Goal: Task Accomplishment & Management: Manage account settings

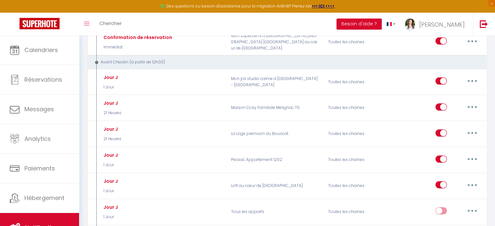
scroll to position [163, 0]
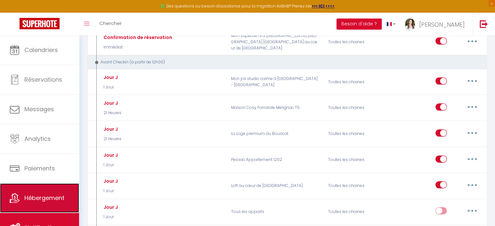
click at [34, 205] on link "Hébergement" at bounding box center [39, 198] width 79 height 29
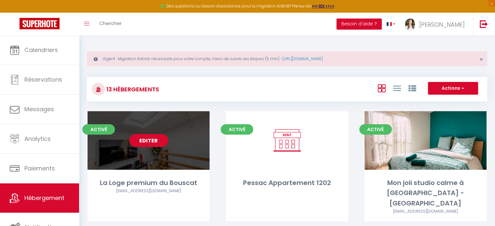
click at [147, 141] on link "Editer" at bounding box center [148, 140] width 39 height 13
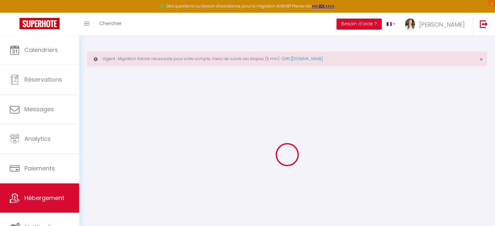
select select
checkbox input "false"
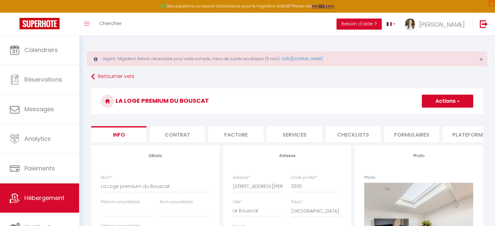
select select
checkbox input "false"
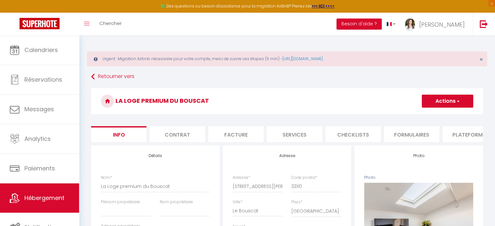
click at [404, 136] on li "Formulaires" at bounding box center [411, 134] width 55 height 16
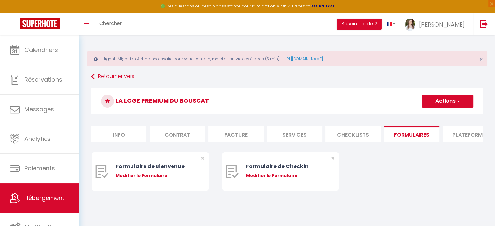
click at [451, 133] on li "Plateformes" at bounding box center [470, 134] width 55 height 16
select select
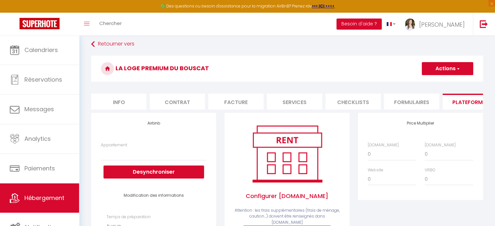
scroll to position [65, 0]
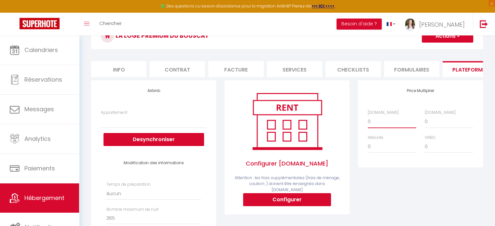
click at [384, 128] on select "0 + 1 % + 2 % + 3 % + 4 % + 5 % + 6 % + 7 % + 8 % + 9 %" at bounding box center [392, 122] width 49 height 12
select select "+ 17 %"
click at [368, 120] on select "0 + 1 % + 2 % + 3 % + 4 % + 5 % + 6 % + 7 % + 8 % + 9 %" at bounding box center [392, 122] width 49 height 12
select select
click at [442, 38] on button "Actions" at bounding box center [447, 36] width 51 height 13
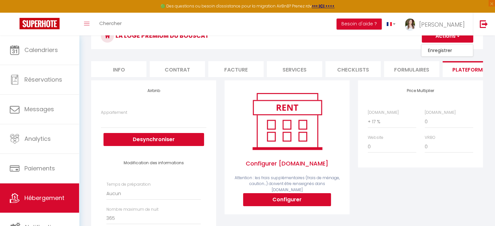
click at [436, 50] on link "Enregistrer" at bounding box center [447, 50] width 51 height 8
select select
select select "well_reviewed_guests"
select select "EUR"
select select
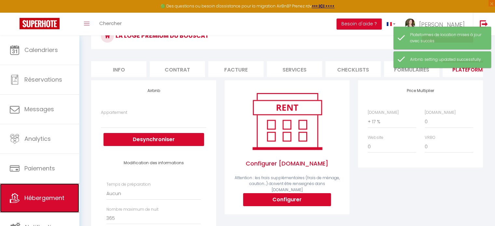
click at [29, 202] on span "Hébergement" at bounding box center [44, 198] width 40 height 8
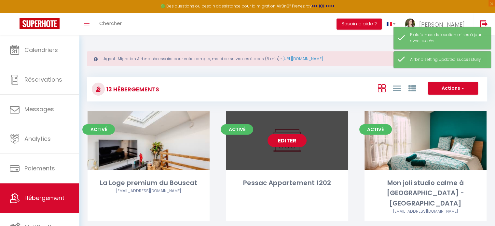
click at [283, 138] on link "Editer" at bounding box center [287, 140] width 39 height 13
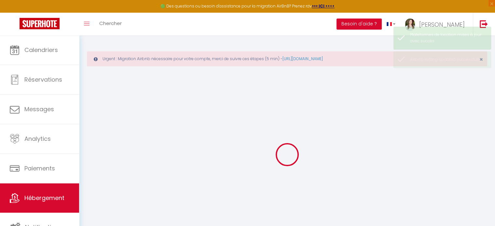
select select
checkbox input "false"
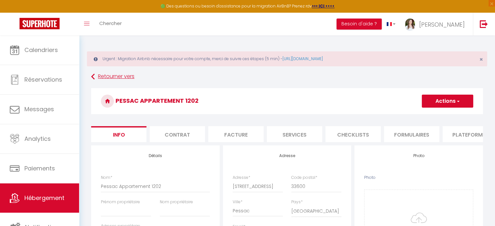
select select
checkbox input "false"
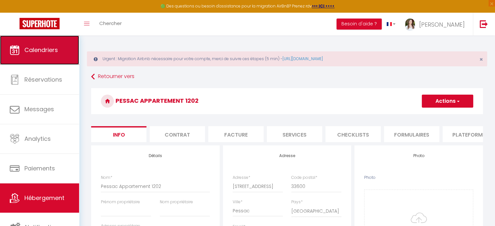
click at [38, 50] on span "Calendriers" at bounding box center [41, 50] width 34 height 8
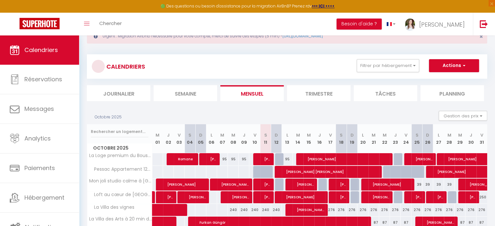
scroll to position [65, 0]
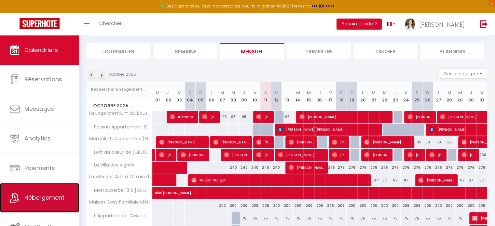
click at [57, 192] on link "Hébergement" at bounding box center [39, 197] width 79 height 29
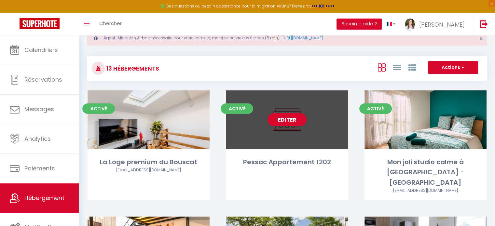
scroll to position [33, 0]
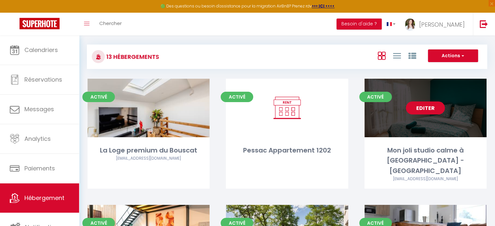
click at [431, 110] on link "Editer" at bounding box center [425, 108] width 39 height 13
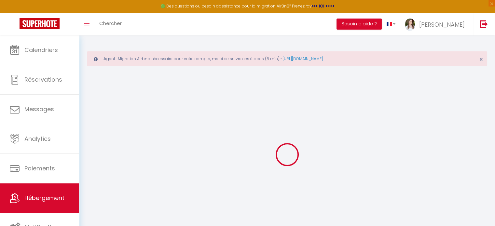
select select
checkbox input "false"
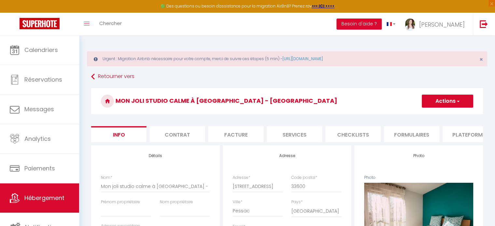
select select
checkbox input "false"
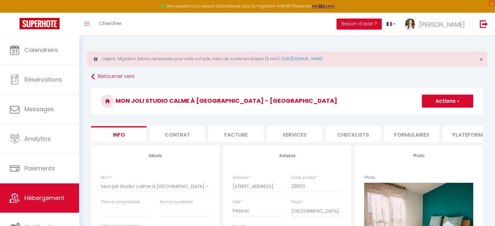
click at [460, 131] on li "Plateformes" at bounding box center [470, 134] width 55 height 16
select select
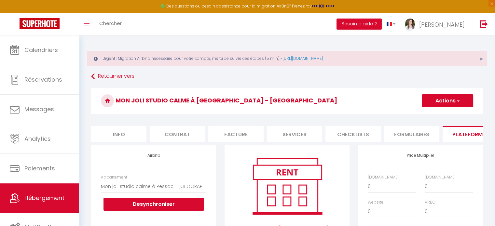
scroll to position [98, 0]
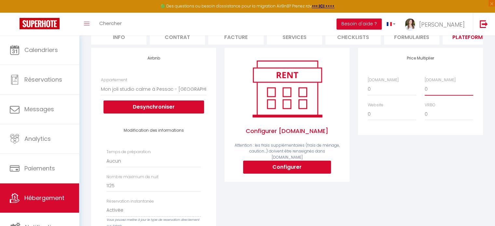
click at [433, 95] on select "0 + 1 % + 2 % + 3 % + 4 % + 5 % + 6 % + 7 % + 8 % + 9 %" at bounding box center [449, 89] width 49 height 12
select select "+ 17 %"
click at [425, 88] on select "0 + 1 % + 2 % + 3 % + 4 % + 5 % + 6 % + 7 % + 8 % + 9 %" at bounding box center [449, 89] width 49 height 12
select select
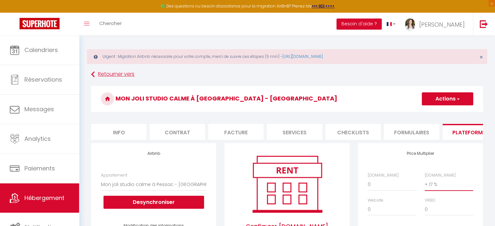
scroll to position [0, 0]
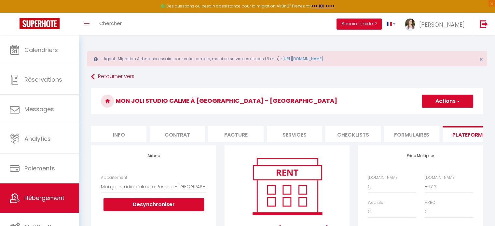
click at [446, 99] on button "Actions" at bounding box center [447, 101] width 51 height 13
click at [443, 119] on link "Enregistrer" at bounding box center [447, 115] width 51 height 8
select select "EUR"
select select
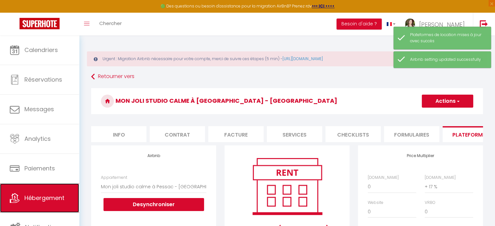
click at [32, 192] on link "Hébergement" at bounding box center [39, 198] width 79 height 29
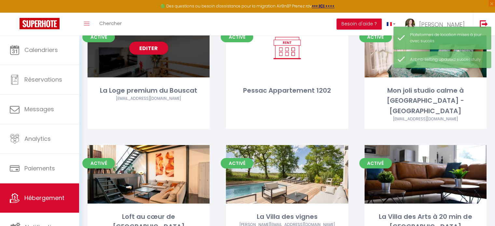
scroll to position [98, 0]
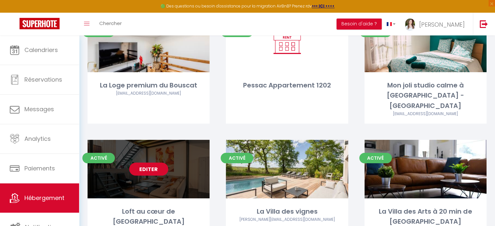
click at [156, 163] on link "Editer" at bounding box center [148, 169] width 39 height 13
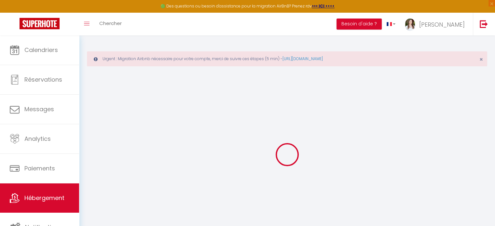
select select
checkbox input "false"
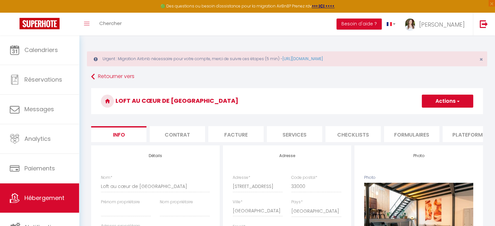
select select
checkbox input "false"
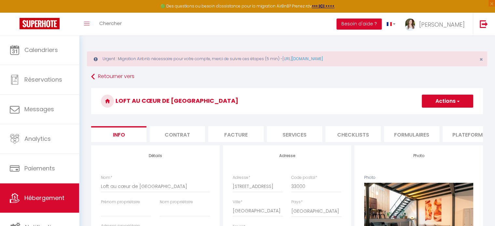
click at [462, 134] on li "Plateformes" at bounding box center [470, 134] width 55 height 16
select select
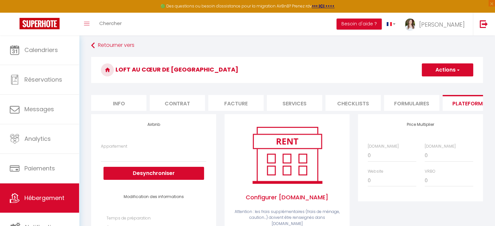
scroll to position [33, 0]
click at [439, 160] on select "0 + 1 % + 2 % + 3 % + 4 % + 5 % + 6 % + 7 % + 8 % + 9 %" at bounding box center [449, 155] width 49 height 12
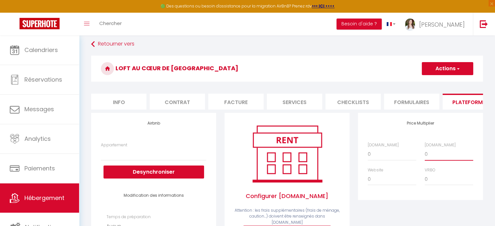
select select "+ 17 %"
click at [425, 153] on select "0 + 1 % + 2 % + 3 % + 4 % + 5 % + 6 % + 7 % + 8 % + 9 %" at bounding box center [449, 154] width 49 height 12
select select
click at [456, 67] on span "button" at bounding box center [458, 68] width 4 height 7
click at [446, 79] on link "Enregistrer" at bounding box center [447, 83] width 51 height 8
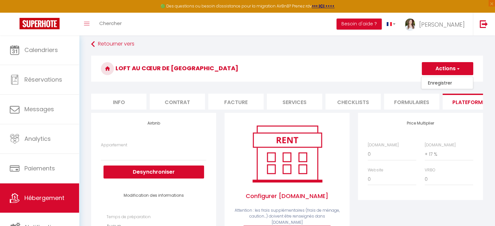
select select
select select "EUR"
select select
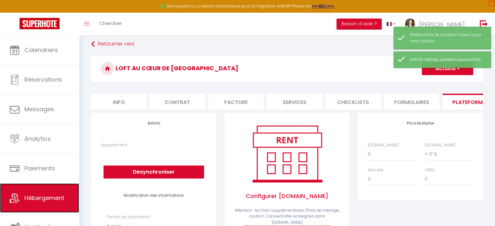
click at [16, 199] on icon at bounding box center [15, 198] width 10 height 10
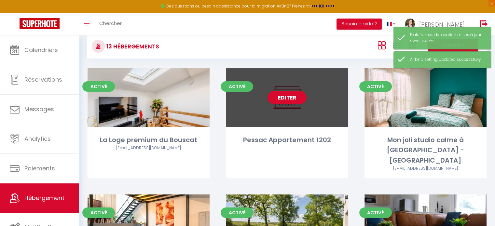
scroll to position [130, 0]
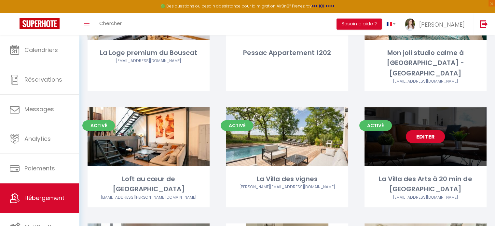
click at [429, 130] on link "Editer" at bounding box center [425, 136] width 39 height 13
select select "3"
select select "2"
select select "1"
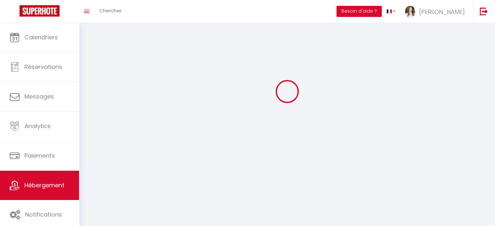
select select
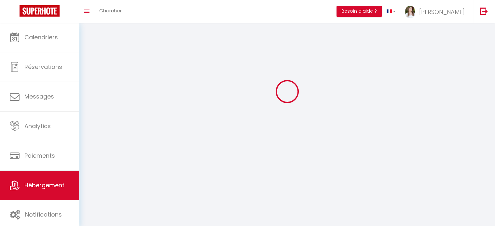
checkbox input "false"
select select
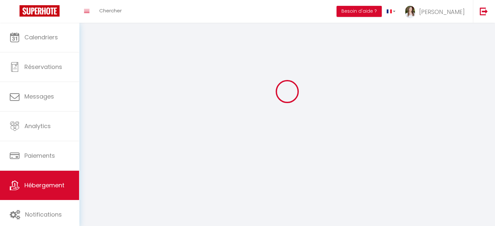
select select
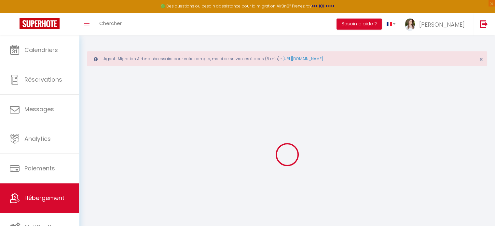
select select
checkbox input "false"
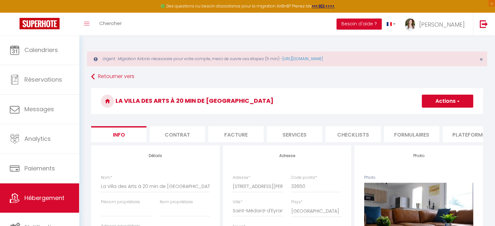
select select
checkbox input "false"
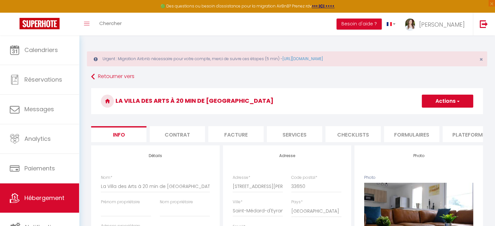
click at [461, 134] on li "Plateformes" at bounding box center [470, 134] width 55 height 16
select select
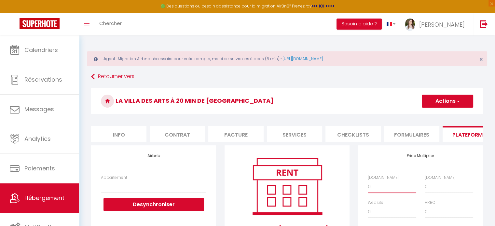
click at [387, 192] on select "0 + 1 % + 2 % + 3 % + 4 % + 5 % + 6 % + 7 % + 8 % + 9 %" at bounding box center [392, 187] width 49 height 12
select select "+ 17 %"
click at [368, 186] on select "0 + 1 % + 2 % + 3 % + 4 % + 5 % + 6 % + 7 % + 8 % + 9 %" at bounding box center [392, 187] width 49 height 12
select select
click at [450, 100] on button "Actions" at bounding box center [447, 101] width 51 height 13
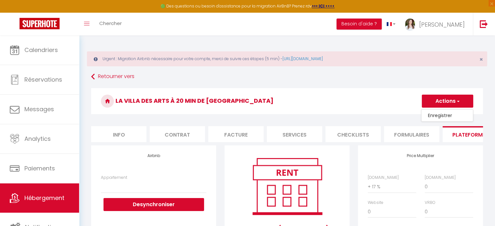
click at [444, 114] on link "Enregistrer" at bounding box center [447, 115] width 51 height 8
select select
select select "EUR"
select select
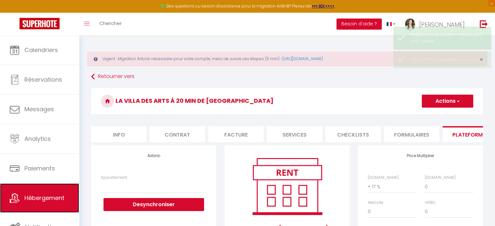
click at [55, 200] on span "Hébergement" at bounding box center [44, 198] width 40 height 8
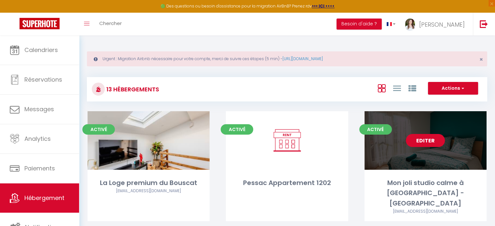
click at [434, 142] on link "Editer" at bounding box center [425, 140] width 39 height 13
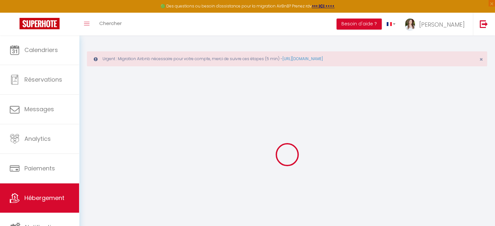
select select
checkbox input "false"
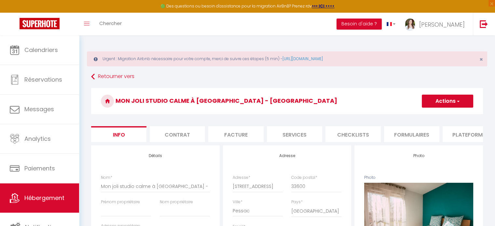
select select
checkbox input "false"
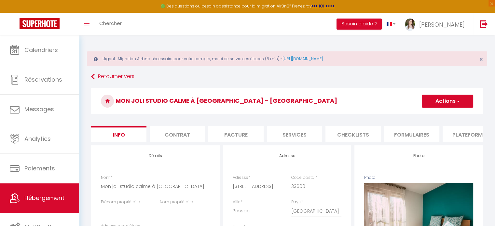
click at [446, 138] on li "Plateformes" at bounding box center [470, 134] width 55 height 16
select select
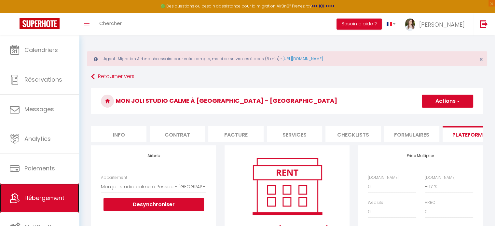
click at [27, 203] on link "Hébergement" at bounding box center [39, 198] width 79 height 29
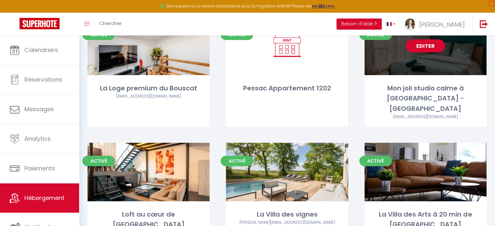
scroll to position [98, 0]
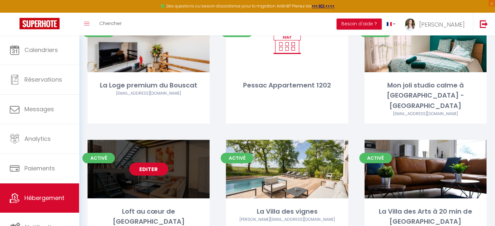
click at [143, 163] on link "Editer" at bounding box center [148, 169] width 39 height 13
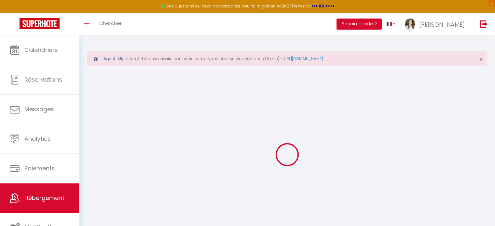
select select "+ 17 %"
select select
checkbox input "false"
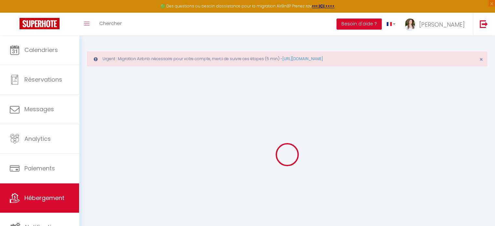
checkbox input "false"
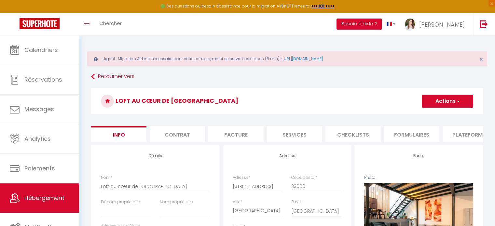
select select
checkbox input "false"
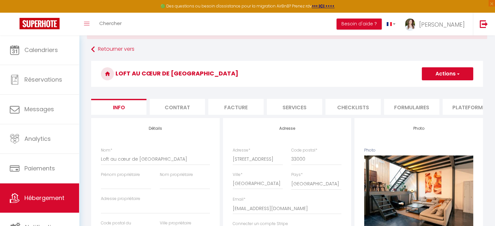
scroll to position [33, 0]
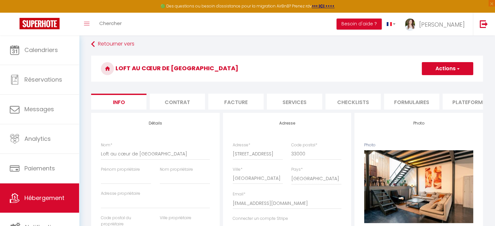
click at [457, 103] on li "Plateformes" at bounding box center [470, 102] width 55 height 16
select select
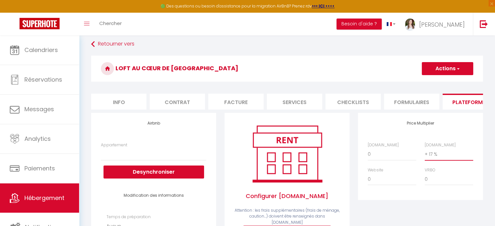
click at [455, 156] on select "0 + 1 % + 2 % + 3 % + 4 % + 5 % + 6 % + 7 % + 8 % + 9 %" at bounding box center [449, 154] width 49 height 12
select select "0"
click at [425, 153] on select "0 + 1 % + 2 % + 3 % + 4 % + 5 % + 6 % + 7 % + 8 % + 9 %" at bounding box center [449, 154] width 49 height 12
select select
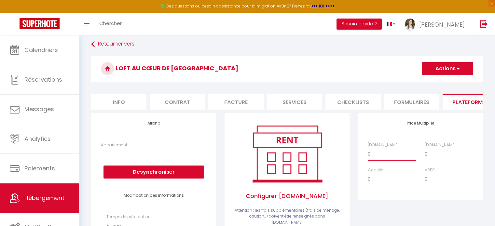
click at [395, 161] on select "0 + 1 % + 2 % + 3 % + 4 % + 5 % + 6 % + 7 % + 8 % + 9 %" at bounding box center [392, 154] width 49 height 12
select select "+ 17 %"
click at [368, 153] on select "0 + 1 % + 2 % + 3 % + 4 % + 5 % + 6 % + 7 % + 8 % + 9 %" at bounding box center [392, 154] width 49 height 12
select select
click at [455, 70] on button "Actions" at bounding box center [447, 68] width 51 height 13
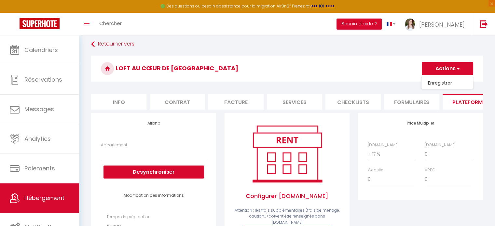
click at [442, 88] on ul "Enregistrer" at bounding box center [447, 83] width 52 height 12
click at [454, 73] on button "Actions" at bounding box center [447, 68] width 51 height 13
click at [443, 85] on link "Enregistrer" at bounding box center [447, 83] width 51 height 8
select select
select select "EUR"
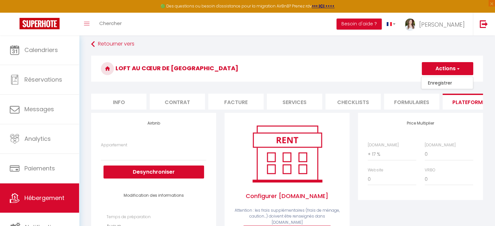
select select
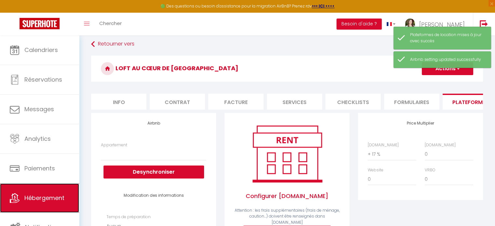
click at [21, 187] on link "Hébergement" at bounding box center [39, 198] width 79 height 29
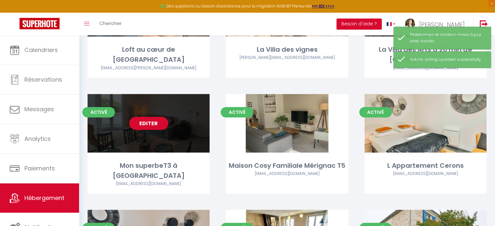
scroll to position [260, 0]
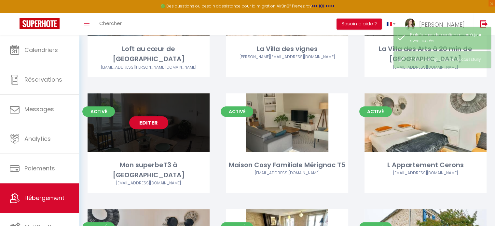
click at [146, 116] on link "Editer" at bounding box center [148, 122] width 39 height 13
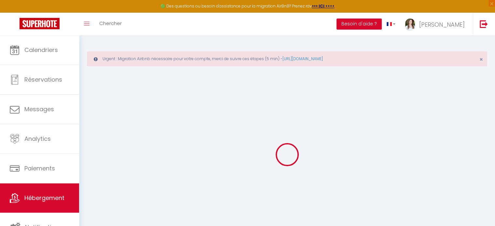
select select
checkbox input "false"
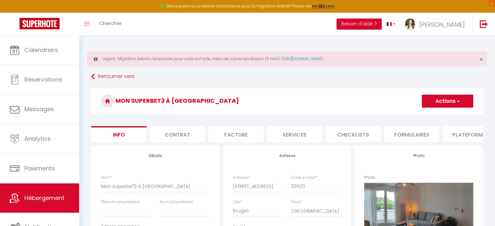
click at [461, 135] on li "Plateformes" at bounding box center [470, 134] width 55 height 16
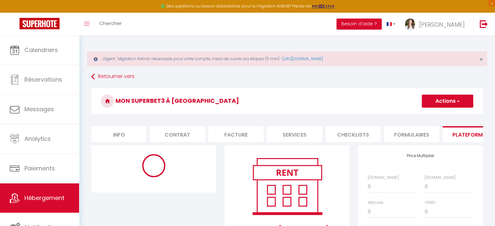
select select "EUR"
select select
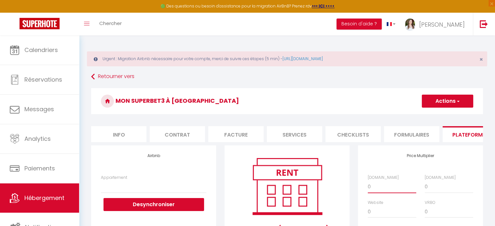
click at [380, 193] on select "0 + 1 % + 2 % + 3 % + 4 % + 5 % + 6 % + 7 % + 8 % + 9 %" at bounding box center [392, 187] width 49 height 12
select select "+ 17 %"
click at [368, 186] on select "0 + 1 % + 2 % + 3 % + 4 % + 5 % + 6 % + 7 % + 8 % + 9 %" at bounding box center [392, 187] width 49 height 12
select select
click at [445, 105] on button "Actions" at bounding box center [447, 101] width 51 height 13
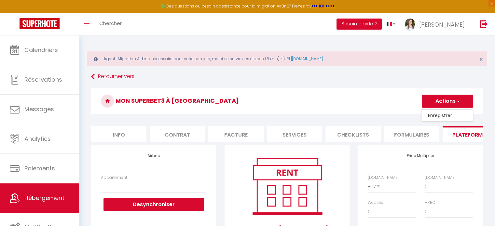
click at [442, 116] on link "Enregistrer" at bounding box center [447, 115] width 51 height 8
select select
select select "EUR"
select select
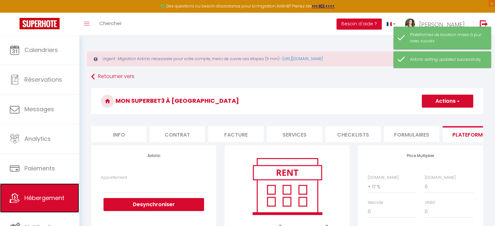
click at [57, 195] on span "Hébergement" at bounding box center [44, 198] width 40 height 8
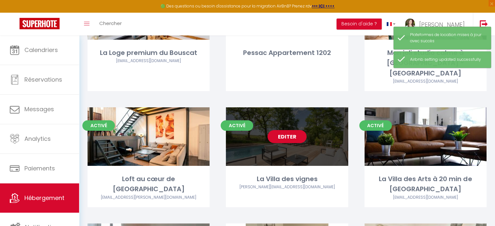
scroll to position [293, 0]
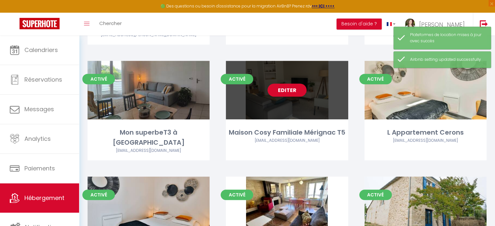
click at [291, 84] on link "Editer" at bounding box center [287, 90] width 39 height 13
select select "3"
select select "2"
select select "1"
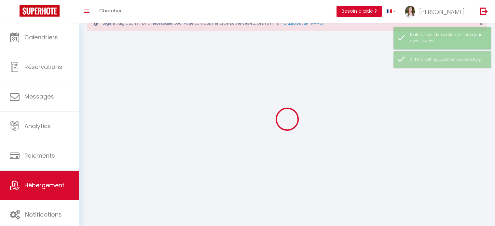
select select
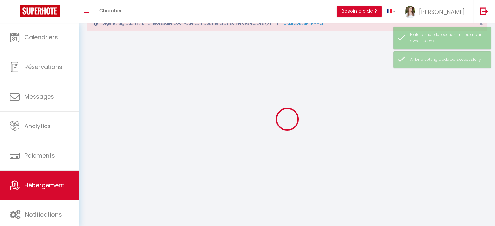
checkbox input "false"
select select
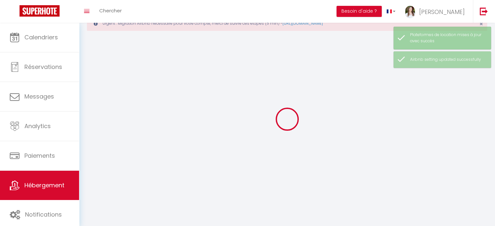
select select
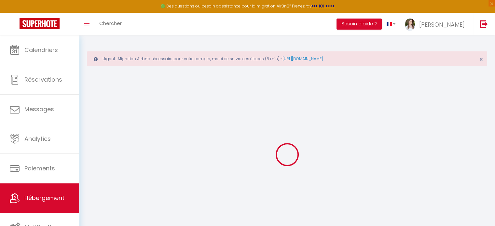
select select
checkbox input "false"
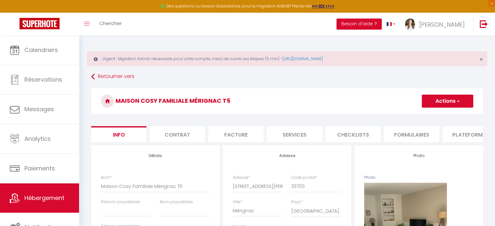
select select
checkbox input "false"
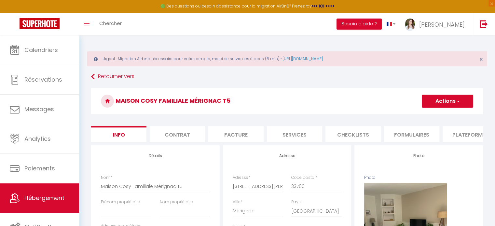
click at [448, 130] on li "Plateformes" at bounding box center [470, 134] width 55 height 16
select select
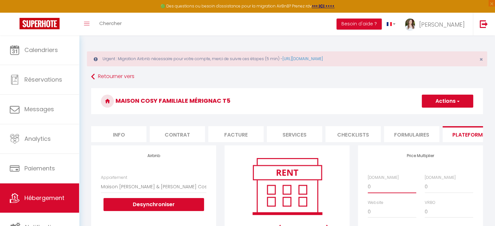
click at [397, 189] on select "0 + 1 % + 2 % + 3 % + 4 % + 5 % + 6 % + 7 % + 8 % + 9 %" at bounding box center [392, 187] width 49 height 12
select select "+ 17 %"
click at [368, 186] on select "0 + 1 % + 2 % + 3 % + 4 % + 5 % + 6 % + 7 % + 8 % + 9 %" at bounding box center [392, 187] width 49 height 12
select select
click at [445, 95] on button "Actions" at bounding box center [447, 101] width 51 height 13
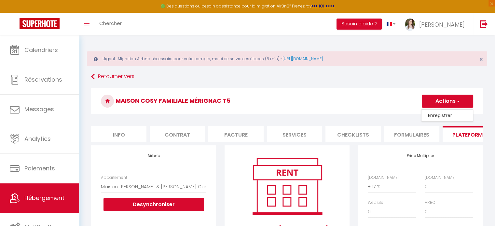
click at [434, 112] on link "Enregistrer" at bounding box center [447, 115] width 51 height 8
select select "EUR"
select select
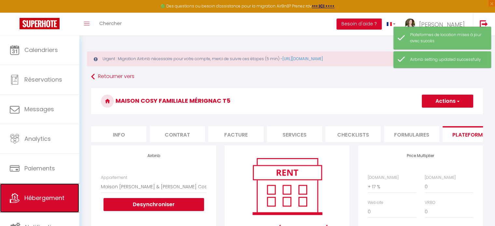
click at [32, 195] on span "Hébergement" at bounding box center [44, 198] width 40 height 8
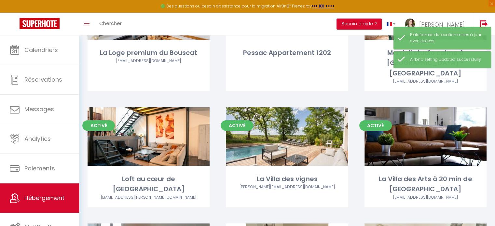
scroll to position [293, 0]
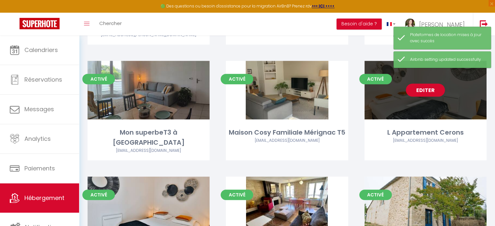
click at [436, 84] on link "Editer" at bounding box center [425, 90] width 39 height 13
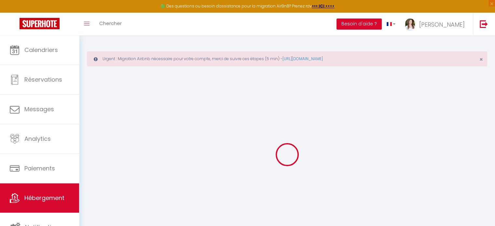
select select
checkbox input "false"
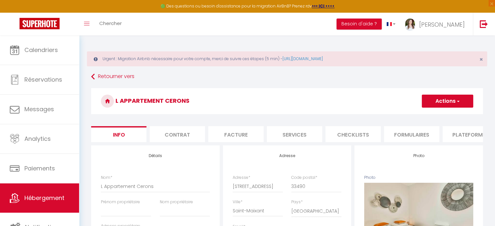
select select
checkbox input "false"
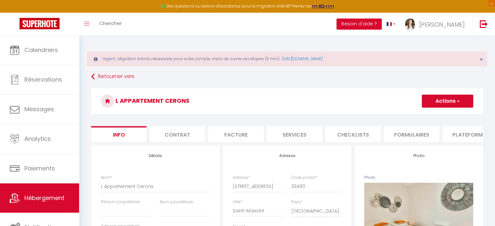
click at [449, 134] on li "Plateformes" at bounding box center [470, 134] width 55 height 16
select select
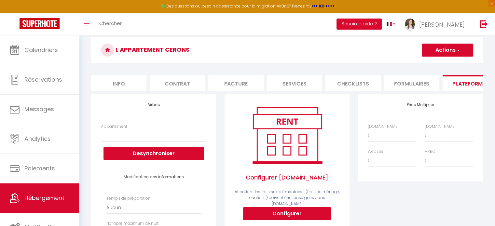
scroll to position [98, 0]
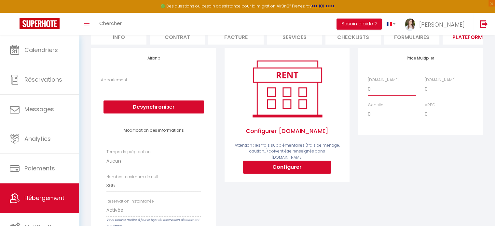
click at [391, 95] on select "0 + 1 % + 2 % + 3 % + 4 % + 5 % + 6 % + 7 % + 8 % + 9 %" at bounding box center [392, 89] width 49 height 12
select select "+ 17 %"
click at [368, 88] on select "0 + 1 % + 2 % + 3 % + 4 % + 5 % + 6 % + 7 % + 8 % + 9 %" at bounding box center [392, 89] width 49 height 12
select select
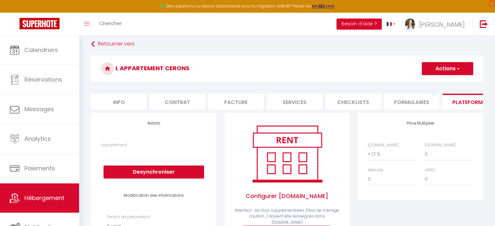
click at [449, 71] on button "Actions" at bounding box center [447, 68] width 51 height 13
click at [439, 82] on link "Enregistrer" at bounding box center [447, 83] width 51 height 8
select select
select select "EUR"
select select
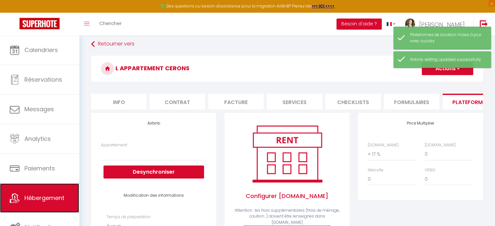
click at [29, 200] on span "Hébergement" at bounding box center [44, 198] width 40 height 8
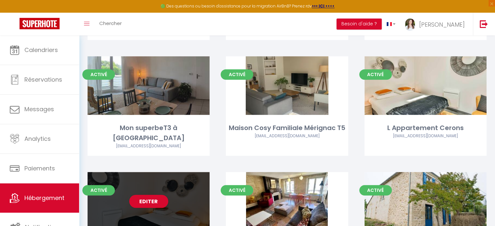
scroll to position [326, 0]
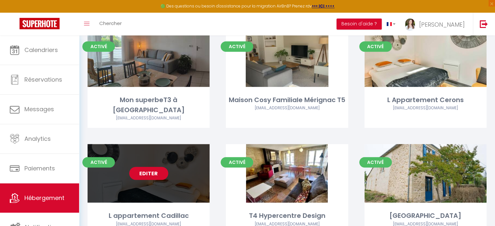
click at [148, 167] on link "Editer" at bounding box center [148, 173] width 39 height 13
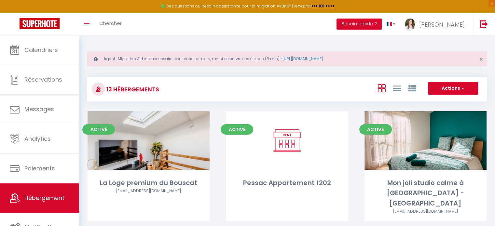
select select "3"
select select "2"
select select "1"
select select
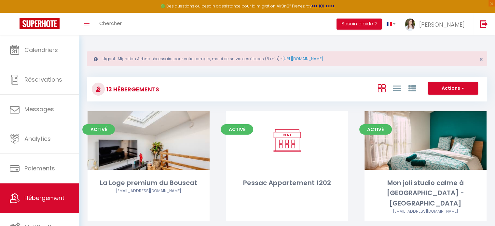
select select "28"
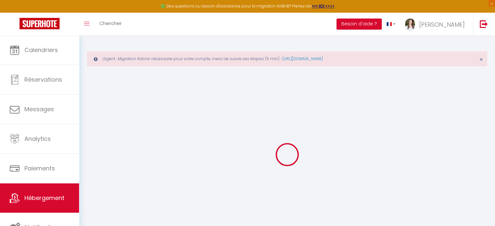
select select
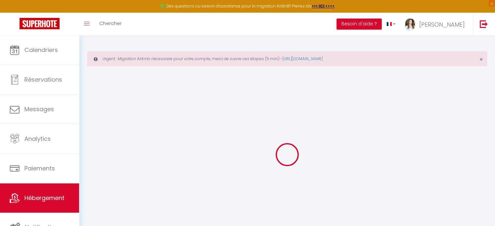
select select
checkbox input "false"
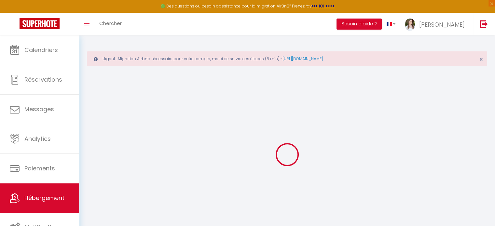
select select
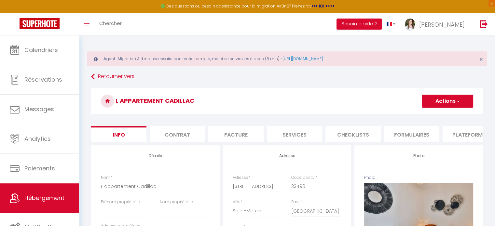
click at [452, 134] on li "Plateformes" at bounding box center [470, 134] width 55 height 16
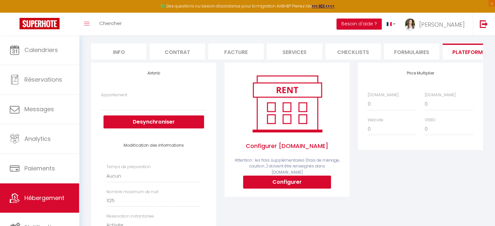
scroll to position [98, 0]
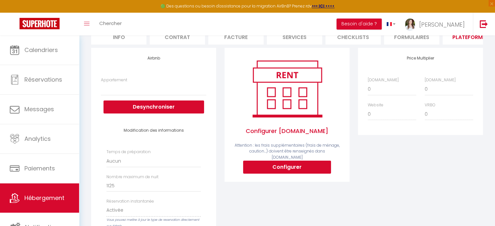
click at [381, 101] on div "[DOMAIN_NAME] 0 + 1 % + 2 % + 3 % + 4 % + 5 % + 6 % + 7 % + 8 %" at bounding box center [421, 102] width 114 height 50
click at [386, 95] on select "0 + 1 % + 2 % + 3 % + 4 % + 5 % + 6 % + 7 % + 8 % + 9 %" at bounding box center [392, 89] width 49 height 12
click at [368, 88] on select "0 + 1 % + 2 % + 3 % + 4 % + 5 % + 6 % + 7 % + 8 % + 9 %" at bounding box center [392, 89] width 49 height 12
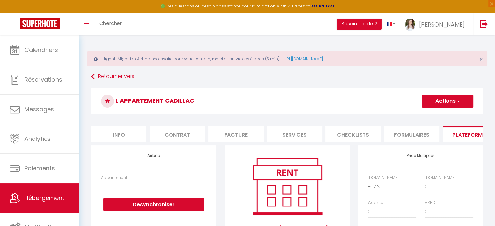
click at [444, 95] on button "Actions" at bounding box center [447, 101] width 51 height 13
click at [442, 113] on link "Enregistrer" at bounding box center [447, 115] width 51 height 8
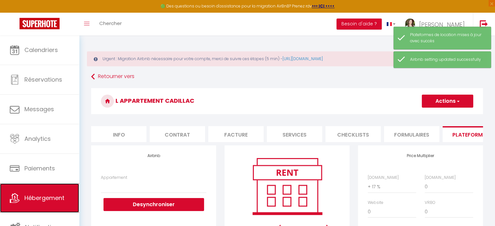
click at [45, 201] on span "Hébergement" at bounding box center [44, 198] width 40 height 8
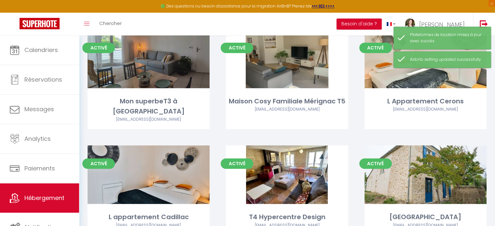
scroll to position [326, 0]
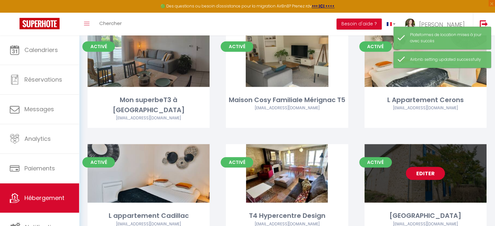
click at [422, 167] on link "Editer" at bounding box center [425, 173] width 39 height 13
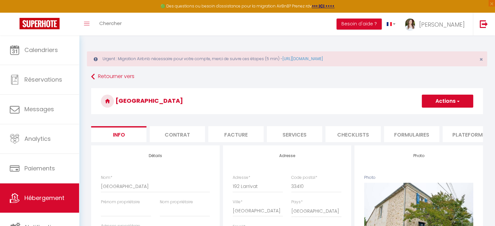
click at [462, 142] on li "Plateformes" at bounding box center [470, 134] width 55 height 16
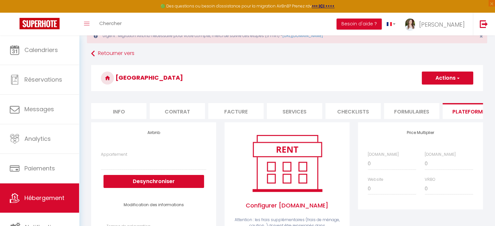
scroll to position [98, 0]
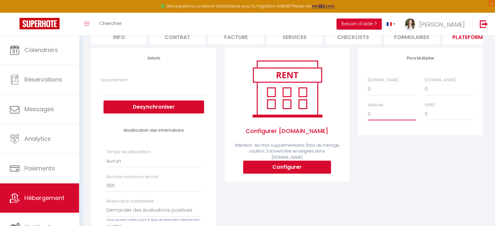
click at [378, 116] on select "0 + 1 % + 2 % + 3 % + 4 % + 5 % + 6 % + 7 % + 8 % + 9 %" at bounding box center [392, 114] width 49 height 12
click at [389, 95] on select "0 + 1 % + 2 % + 3 % + 4 % + 5 % + 6 % + 7 % + 8 % + 9 %" at bounding box center [392, 89] width 49 height 12
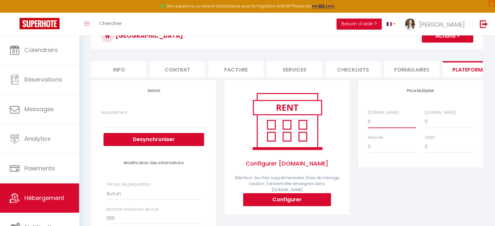
click at [384, 126] on select "0 + 1 % + 2 % + 3 % + 4 % + 5 % + 6 % + 7 % + 8 % + 9 %" at bounding box center [392, 122] width 49 height 12
click at [368, 120] on select "0 + 1 % + 2 % + 3 % + 4 % + 5 % + 6 % + 7 % + 8 % + 9 %" at bounding box center [392, 122] width 49 height 12
click at [456, 39] on button "Actions" at bounding box center [447, 36] width 51 height 13
click at [457, 49] on link "Enregistrer" at bounding box center [447, 50] width 51 height 8
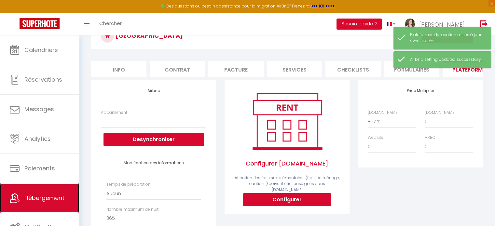
click at [27, 200] on span "Hébergement" at bounding box center [44, 198] width 40 height 8
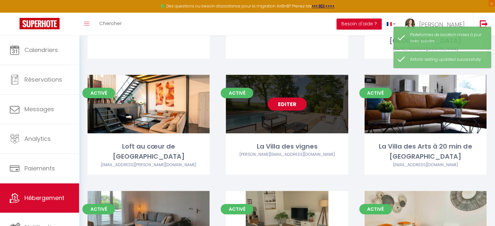
scroll to position [326, 0]
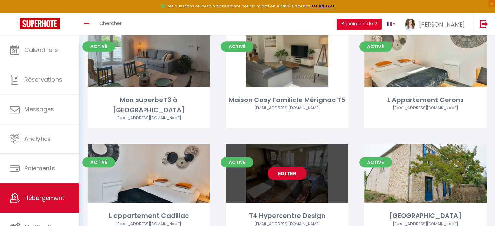
click at [278, 167] on link "Editer" at bounding box center [287, 173] width 39 height 13
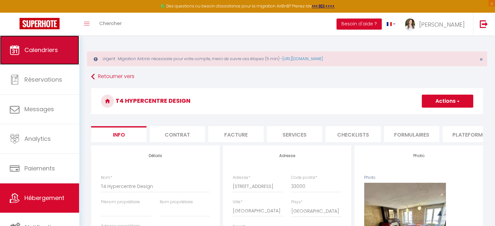
click at [28, 46] on span "Calendriers" at bounding box center [41, 50] width 34 height 8
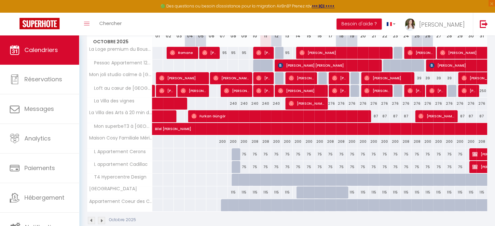
scroll to position [130, 0]
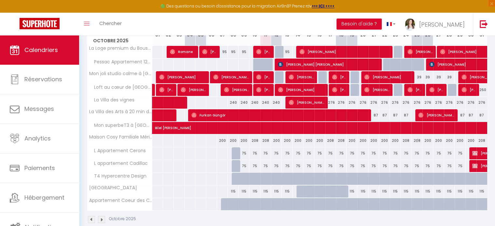
click at [102, 221] on img at bounding box center [101, 219] width 7 height 7
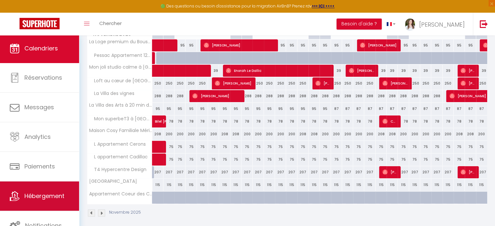
scroll to position [140, 0]
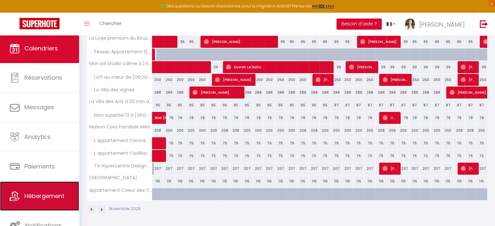
click at [48, 191] on link "Hébergement" at bounding box center [39, 196] width 79 height 29
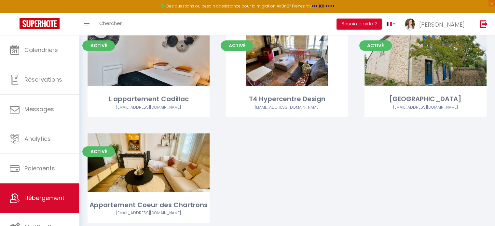
scroll to position [410, 0]
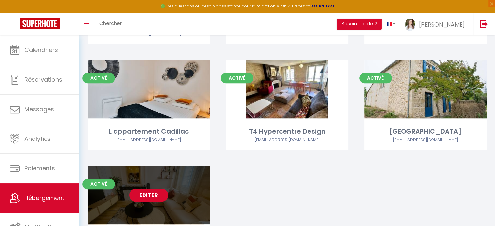
click at [142, 189] on link "Editer" at bounding box center [148, 195] width 39 height 13
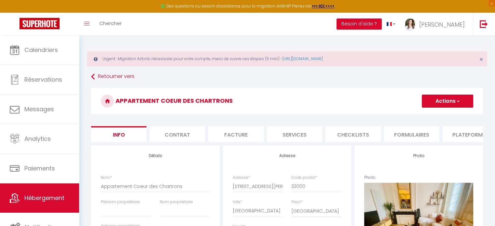
click at [464, 139] on li "Plateformes" at bounding box center [470, 134] width 55 height 16
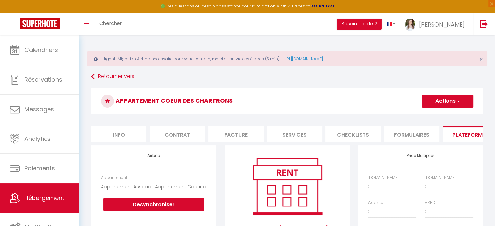
click at [376, 186] on select "0 + 1 % + 2 % + 3 % + 4 % + 5 % + 6 % + 7 % + 8 % + 9 %" at bounding box center [392, 187] width 49 height 12
click at [368, 186] on select "0 + 1 % + 2 % + 3 % + 4 % + 5 % + 6 % + 7 % + 8 % + 9 %" at bounding box center [392, 187] width 49 height 12
click at [443, 98] on button "Actions" at bounding box center [447, 101] width 51 height 13
click at [430, 113] on link "Enregistrer" at bounding box center [447, 115] width 51 height 8
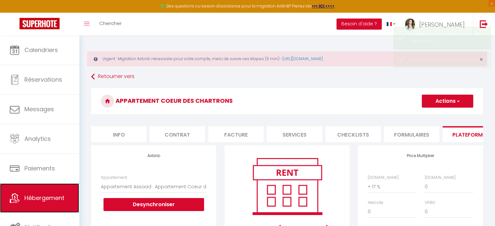
click at [38, 197] on span "Hébergement" at bounding box center [44, 198] width 40 height 8
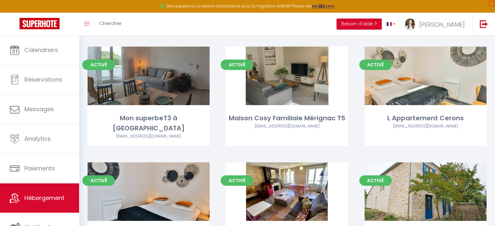
scroll to position [391, 0]
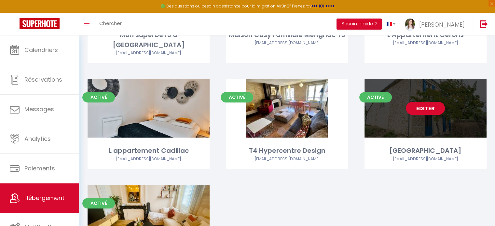
click at [422, 102] on link "Editer" at bounding box center [425, 108] width 39 height 13
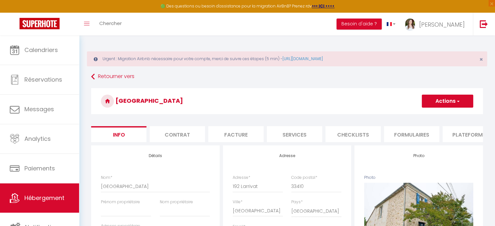
click at [466, 137] on li "Plateformes" at bounding box center [470, 134] width 55 height 16
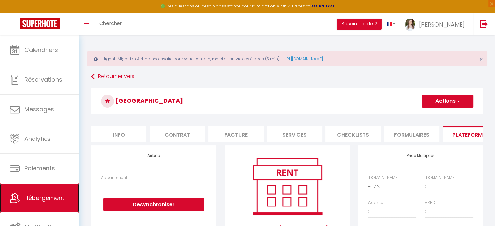
click at [21, 196] on link "Hébergement" at bounding box center [39, 198] width 79 height 29
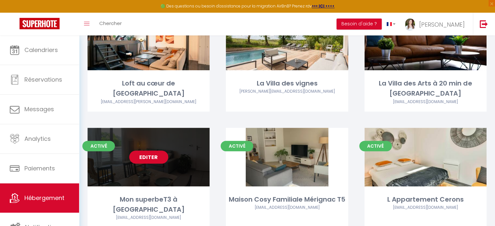
scroll to position [215, 0]
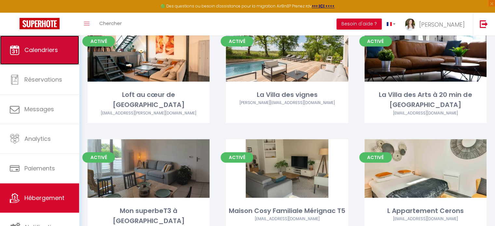
click at [35, 46] on span "Calendriers" at bounding box center [41, 50] width 34 height 8
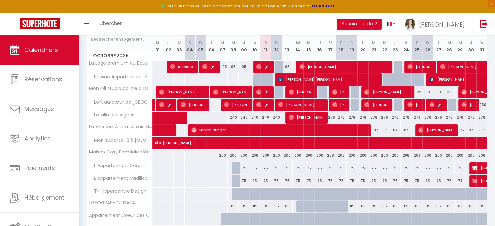
scroll to position [130, 0]
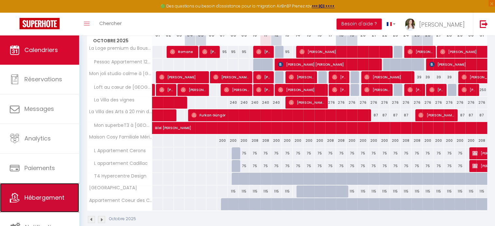
click at [42, 201] on span "Hébergement" at bounding box center [44, 198] width 40 height 8
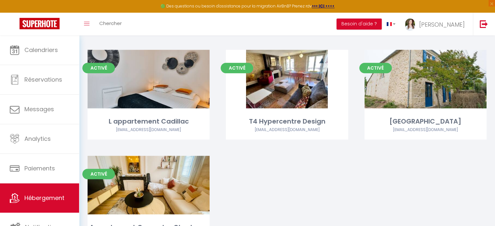
scroll to position [423, 0]
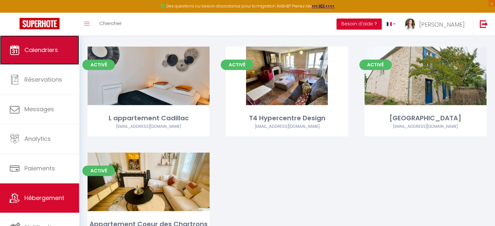
click at [2, 49] on link "Calendriers" at bounding box center [39, 49] width 79 height 29
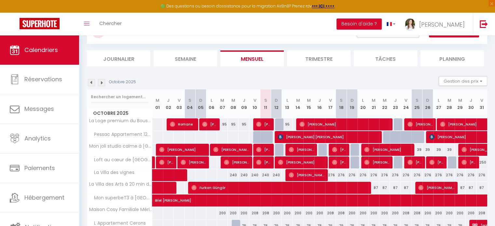
scroll to position [65, 0]
